Goal: Transaction & Acquisition: Purchase product/service

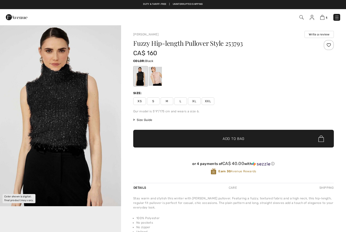
click at [157, 78] on div at bounding box center [155, 76] width 13 height 19
click at [156, 79] on div at bounding box center [155, 76] width 13 height 19
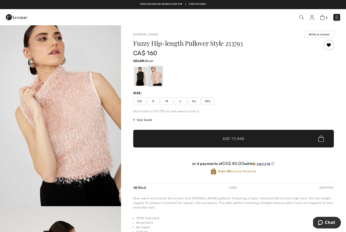
click at [154, 102] on span "S" at bounding box center [153, 101] width 13 height 8
click at [239, 140] on span "Add to Bag" at bounding box center [233, 138] width 22 height 5
click at [335, 18] on img at bounding box center [336, 17] width 5 height 5
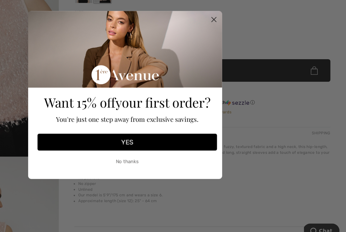
click at [241, 55] on icon "Close dialog" at bounding box center [243, 57] width 4 height 4
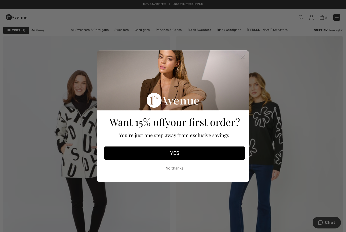
click at [243, 56] on circle "Close dialog" at bounding box center [242, 57] width 8 height 8
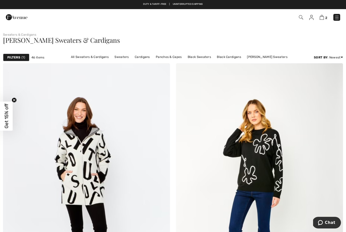
click at [302, 18] on img at bounding box center [301, 17] width 4 height 4
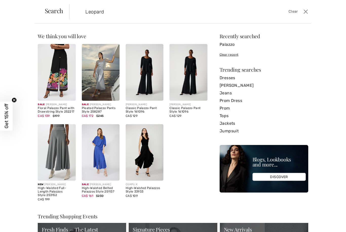
type input "Leopard"
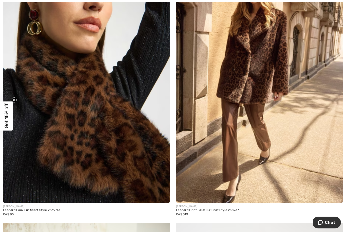
scroll to position [643, 0]
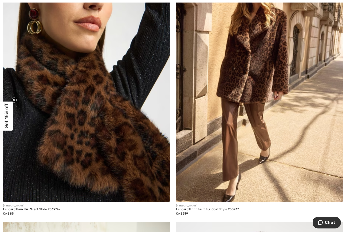
click at [285, 119] on img at bounding box center [259, 77] width 167 height 250
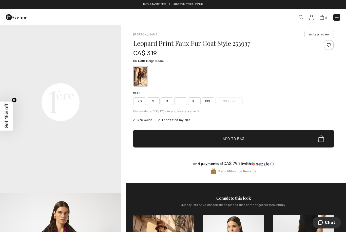
scroll to position [377, 0]
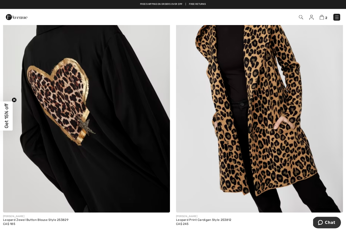
scroll to position [1172, 0]
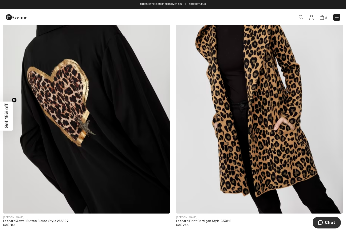
click at [302, 18] on img at bounding box center [301, 17] width 4 height 4
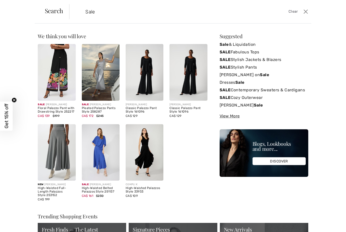
type input "Sale"
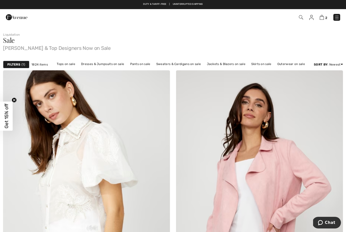
click at [29, 66] on div "Filters 1" at bounding box center [16, 65] width 26 height 8
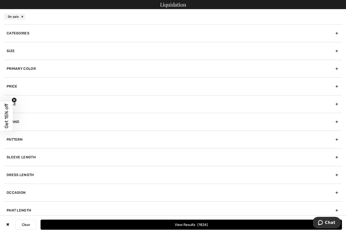
click at [38, 101] on div "Sale" at bounding box center [173, 104] width 338 height 18
click at [39, 53] on div "Size" at bounding box center [173, 51] width 338 height 18
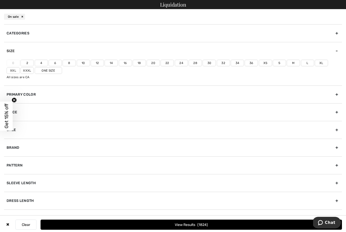
click at [28, 64] on label "2" at bounding box center [26, 63] width 13 height 7
click at [0, 0] on input"] "2" at bounding box center [0, 0] width 0 height 0
click at [42, 64] on label "4" at bounding box center [41, 63] width 13 height 7
click at [0, 0] on input"] "4" at bounding box center [0, 0] width 0 height 0
click at [267, 64] on label "Xs" at bounding box center [265, 63] width 13 height 7
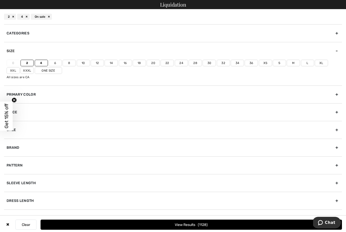
click at [0, 0] on input"] "Xs" at bounding box center [0, 0] width 0 height 0
click at [276, 64] on label "S" at bounding box center [279, 63] width 13 height 7
click at [0, 0] on input"] "S" at bounding box center [0, 0] width 0 height 0
click at [193, 226] on button "View Results 1443" at bounding box center [190, 225] width 301 height 10
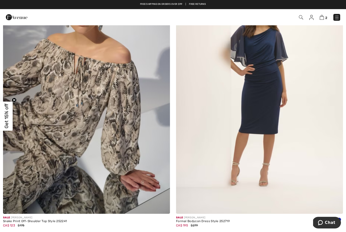
scroll to position [4263, 0]
click at [54, 159] on img at bounding box center [86, 89] width 167 height 250
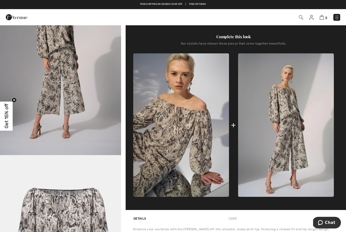
scroll to position [151, 0]
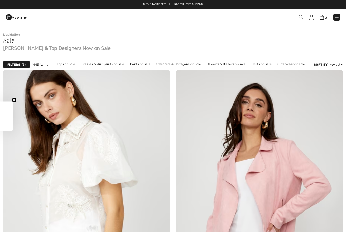
checkbox input "true"
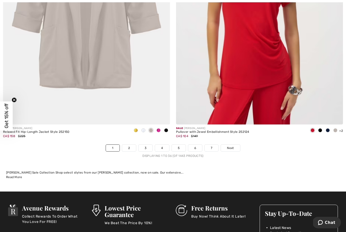
scroll to position [4893, 0]
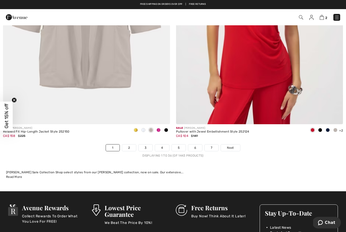
click at [234, 146] on span "Next" at bounding box center [230, 148] width 7 height 5
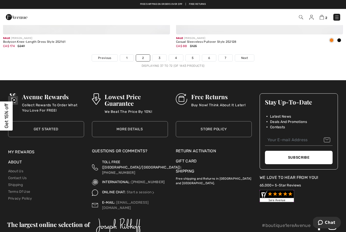
scroll to position [4977, 0]
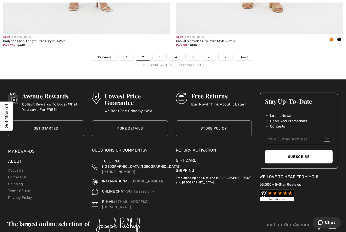
click at [245, 55] on span "Next" at bounding box center [244, 57] width 7 height 5
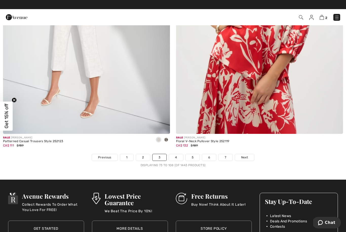
scroll to position [4875, 0]
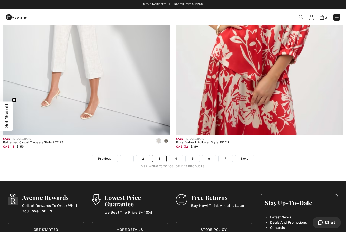
click at [244, 156] on span "Next" at bounding box center [244, 158] width 7 height 5
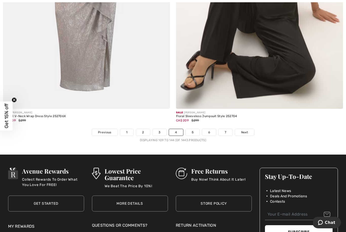
scroll to position [4912, 0]
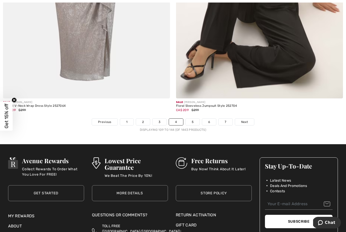
click at [248, 119] on link "Next" at bounding box center [244, 122] width 19 height 7
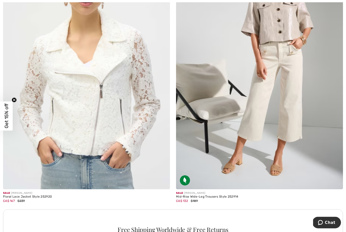
scroll to position [3148, 0]
click at [102, 138] on img at bounding box center [86, 64] width 167 height 250
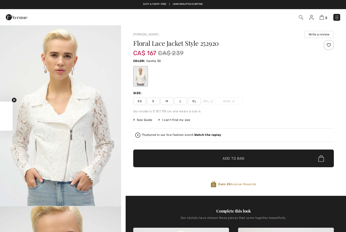
checkbox input "true"
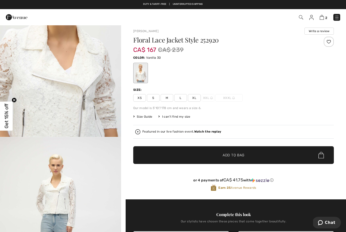
scroll to position [247, 0]
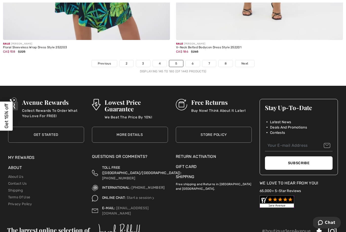
scroll to position [4984, 0]
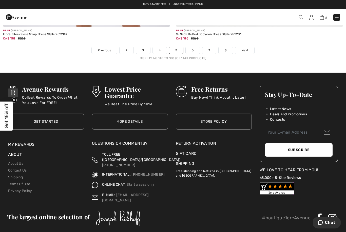
click at [248, 48] on span "Next" at bounding box center [244, 50] width 7 height 5
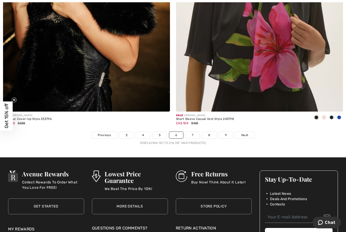
scroll to position [4912, 0]
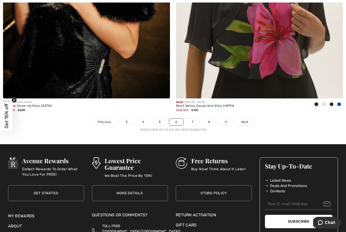
click at [249, 121] on link "Next" at bounding box center [244, 122] width 19 height 7
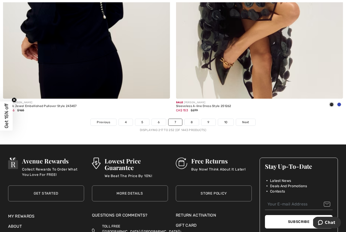
scroll to position [4941, 0]
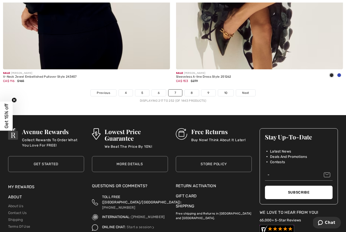
type input "-"
click at [241, 90] on link "Next" at bounding box center [245, 93] width 19 height 7
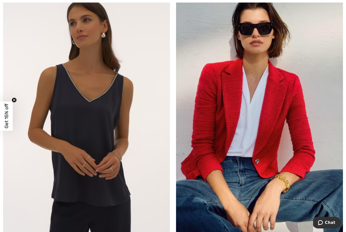
scroll to position [4237, 0]
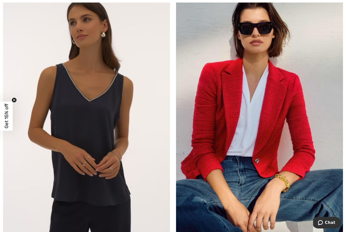
click at [122, 187] on img at bounding box center [86, 109] width 167 height 250
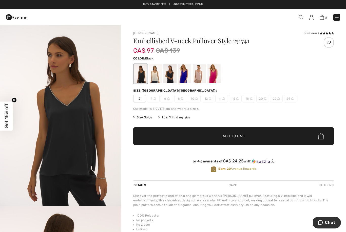
click at [155, 78] on div at bounding box center [155, 73] width 13 height 19
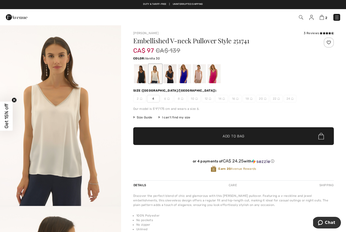
click at [171, 75] on div at bounding box center [169, 73] width 13 height 19
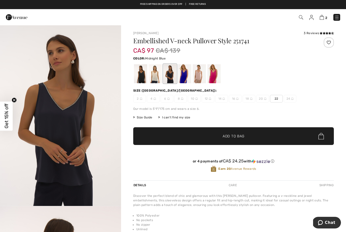
click at [185, 77] on div at bounding box center [184, 73] width 13 height 19
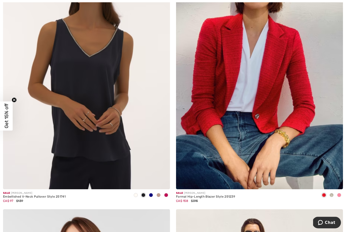
scroll to position [4281, 0]
click at [285, 110] on img at bounding box center [259, 64] width 167 height 250
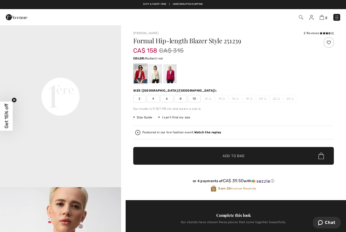
click at [332, 43] on div at bounding box center [328, 42] width 10 height 10
click at [329, 43] on div "Added to Wishlist" at bounding box center [328, 42] width 10 height 10
click at [328, 43] on div "Removed from Wishlist" at bounding box center [328, 42] width 10 height 10
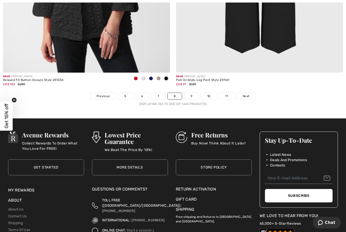
scroll to position [4946, 0]
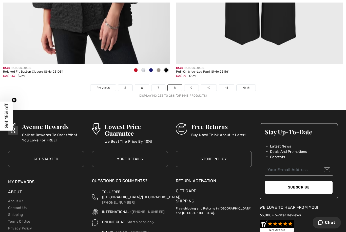
click at [250, 85] on link "Next" at bounding box center [245, 88] width 19 height 7
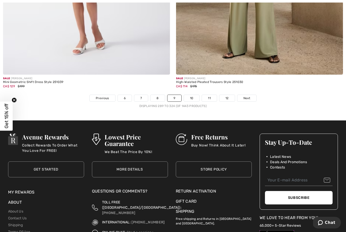
scroll to position [4943, 0]
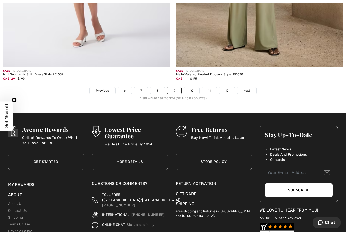
click at [244, 88] on span "Next" at bounding box center [246, 90] width 7 height 5
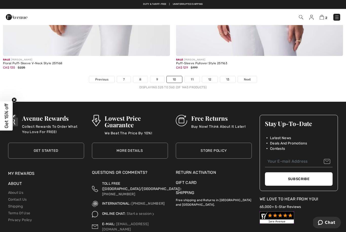
scroll to position [4864, 0]
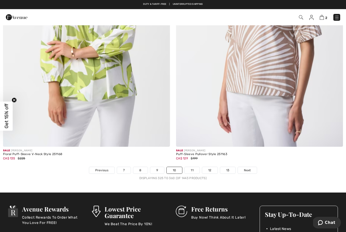
click at [250, 168] on span "Next" at bounding box center [247, 170] width 7 height 5
click at [249, 168] on span "Next" at bounding box center [247, 170] width 7 height 5
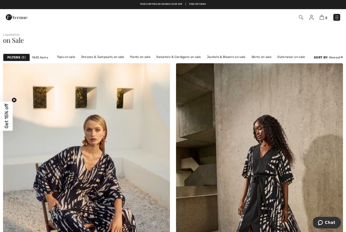
click at [68, 59] on link "Tops on sale" at bounding box center [66, 57] width 24 height 7
click at [71, 56] on link "Tops on sale" at bounding box center [66, 57] width 24 height 7
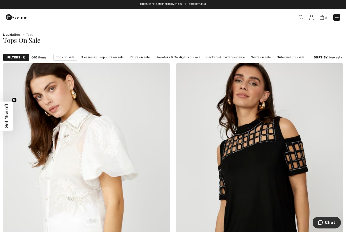
click at [19, 57] on strong "Filters" at bounding box center [13, 57] width 13 height 5
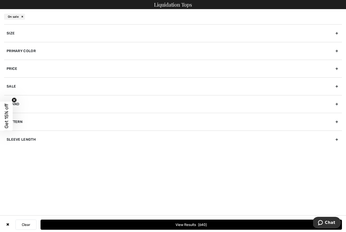
scroll to position [12, 0]
click at [15, 89] on div "Sale" at bounding box center [173, 86] width 338 height 18
click at [23, 51] on div "Primary Color" at bounding box center [173, 51] width 338 height 18
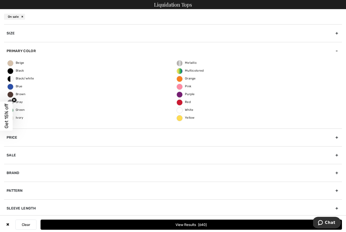
scroll to position [11, 0]
click at [182, 110] on span "White" at bounding box center [185, 110] width 17 height 4
click at [0, 0] on input "White" at bounding box center [0, 0] width 0 height 0
click at [171, 226] on button "View Results 20" at bounding box center [190, 225] width 301 height 10
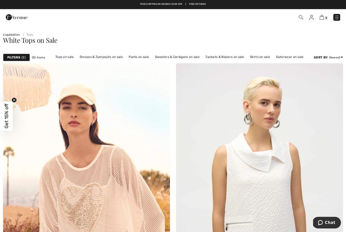
click at [24, 58] on span "2" at bounding box center [24, 57] width 4 height 5
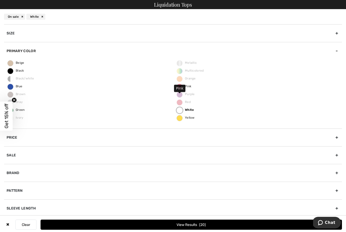
click at [180, 87] on span "Pink" at bounding box center [184, 87] width 14 height 4
click at [0, 0] on input "Pink" at bounding box center [0, 0] width 0 height 0
click at [182, 110] on label "White" at bounding box center [179, 110] width 6 height 6
click at [0, 0] on input "White" at bounding box center [0, 0] width 0 height 0
click at [201, 225] on span "62" at bounding box center [202, 225] width 6 height 4
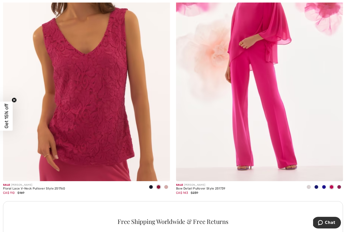
scroll to position [1488, 0]
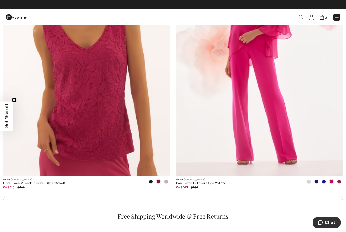
click at [77, 149] on img at bounding box center [86, 51] width 167 height 250
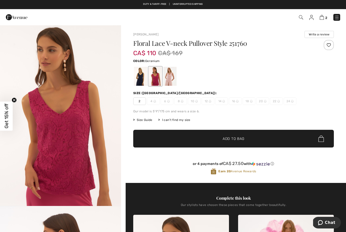
click at [141, 81] on div at bounding box center [140, 76] width 13 height 19
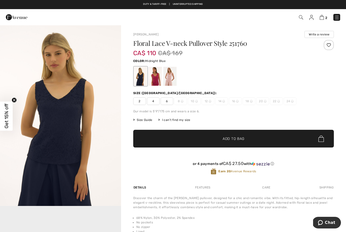
click at [169, 79] on div at bounding box center [169, 76] width 13 height 19
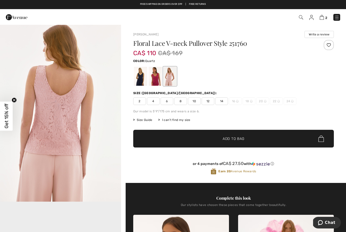
scroll to position [196, 0]
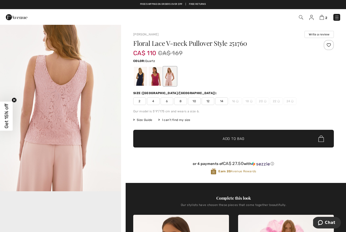
click at [120, 161] on img "2 / 5" at bounding box center [60, 100] width 121 height 181
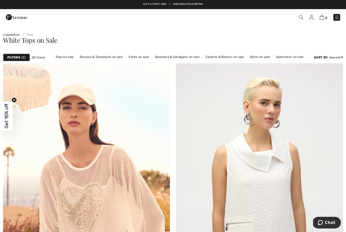
click at [309, 20] on img at bounding box center [311, 17] width 4 height 5
click at [335, 19] on img at bounding box center [336, 17] width 5 height 5
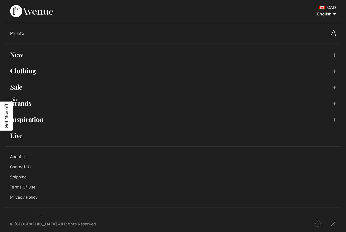
click at [335, 12] on div "Close menu" at bounding box center [173, 116] width 346 height 232
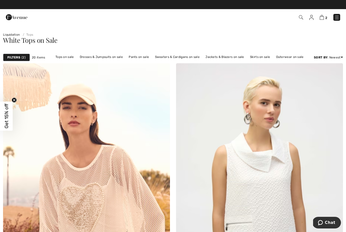
click at [323, 20] on img at bounding box center [321, 17] width 4 height 5
